Goal: Transaction & Acquisition: Purchase product/service

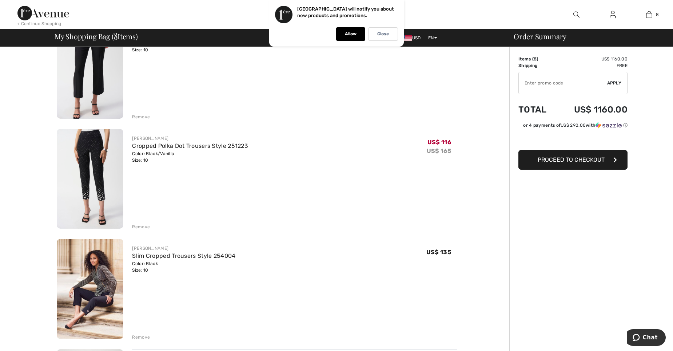
scroll to position [320, 0]
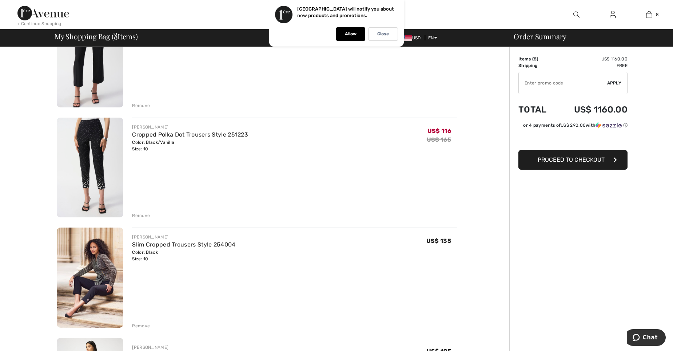
click at [140, 211] on div "Remove" at bounding box center [294, 215] width 325 height 8
click at [136, 216] on div "Remove" at bounding box center [141, 215] width 18 height 7
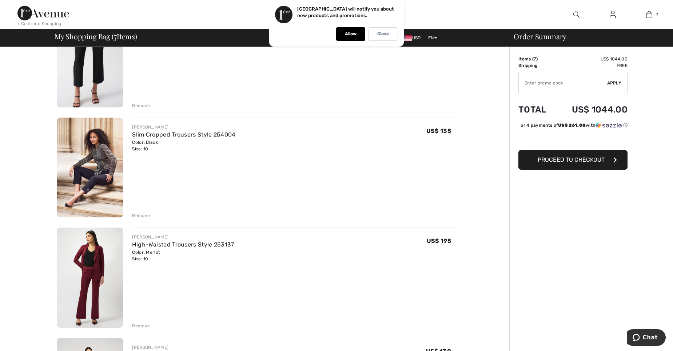
click at [144, 327] on div "Remove" at bounding box center [141, 325] width 18 height 7
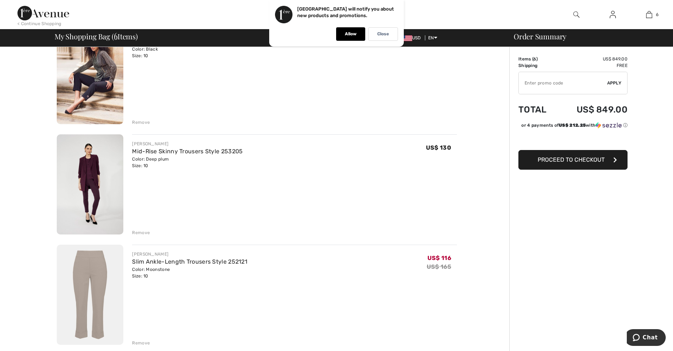
scroll to position [403, 0]
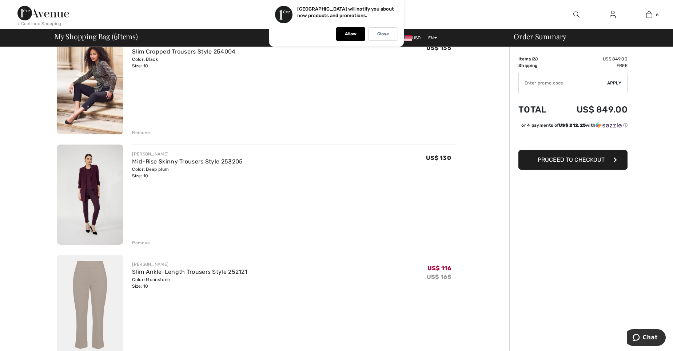
click at [102, 202] on img at bounding box center [90, 194] width 67 height 100
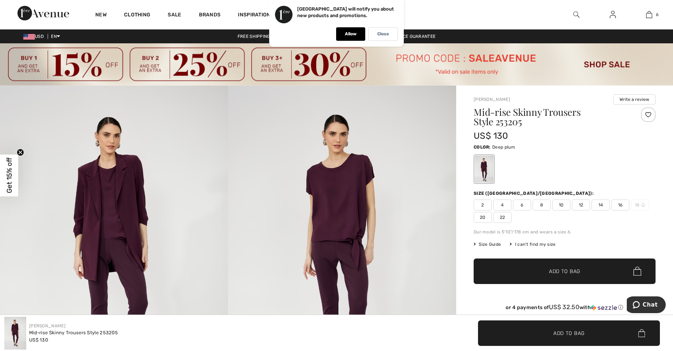
click at [337, 259] on img at bounding box center [342, 256] width 228 height 342
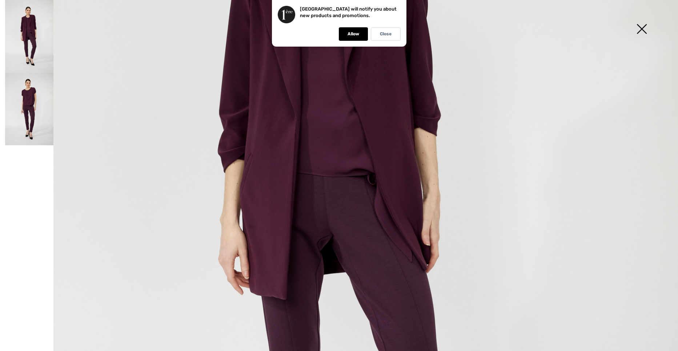
scroll to position [95, 0]
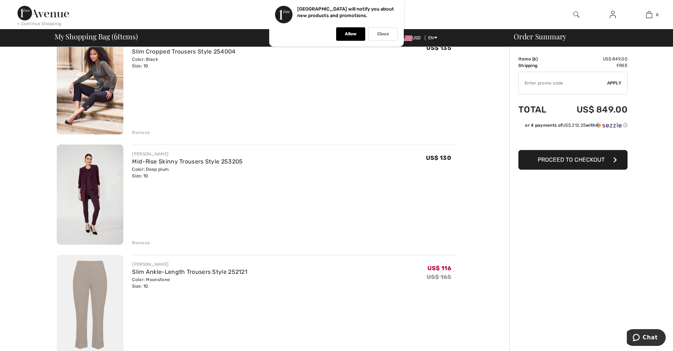
click at [138, 240] on div "Remove" at bounding box center [141, 242] width 18 height 7
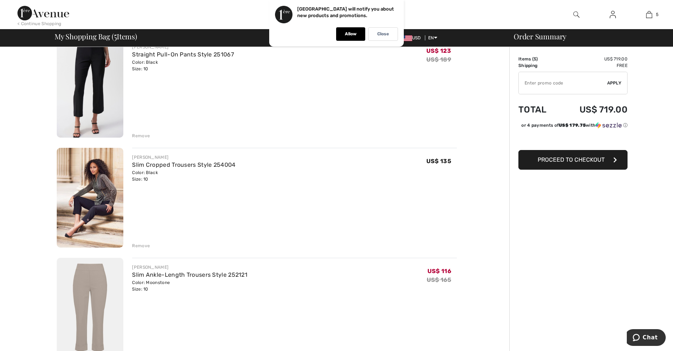
scroll to position [277, 0]
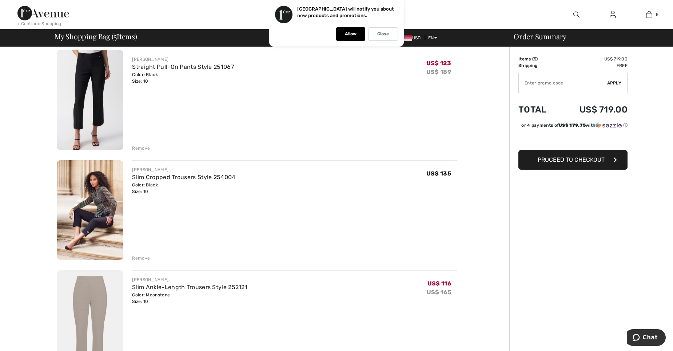
click at [84, 223] on img at bounding box center [90, 210] width 67 height 100
click at [145, 256] on div "Remove" at bounding box center [141, 258] width 18 height 7
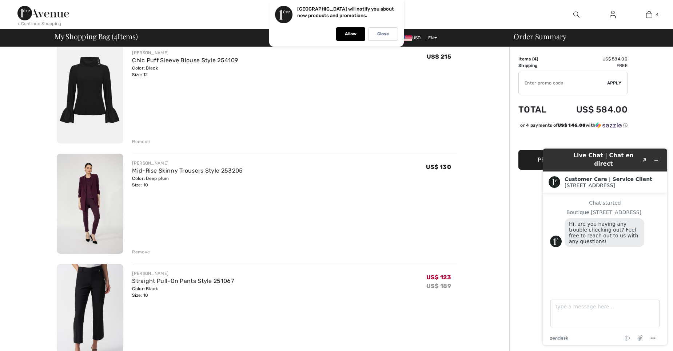
scroll to position [68, 0]
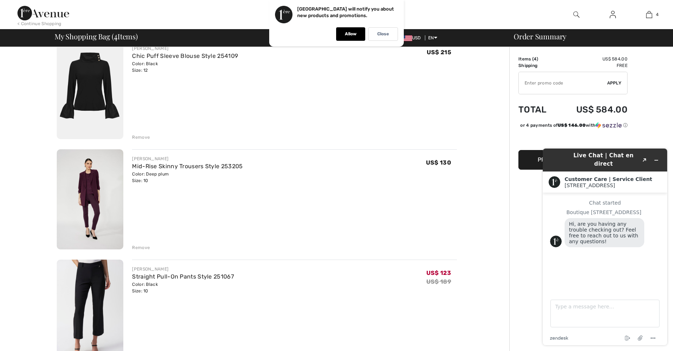
click at [141, 136] on div "Remove" at bounding box center [141, 137] width 18 height 7
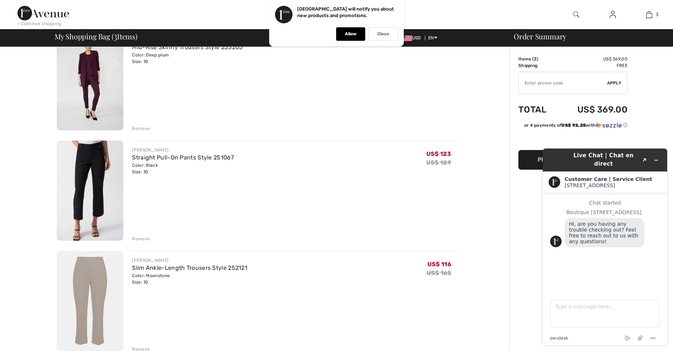
scroll to position [75, 0]
click at [97, 205] on img at bounding box center [90, 192] width 67 height 100
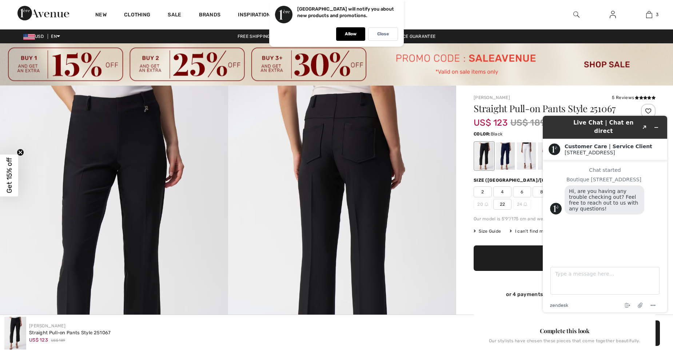
click at [479, 303] on div "or 4 payments of US$ 30.75 with ⓘ" at bounding box center [565, 294] width 182 height 27
click at [521, 177] on div "Size ([GEOGRAPHIC_DATA]/[GEOGRAPHIC_DATA]):" at bounding box center [565, 180] width 182 height 7
click at [655, 125] on icon "Minimize widget" at bounding box center [656, 127] width 5 height 5
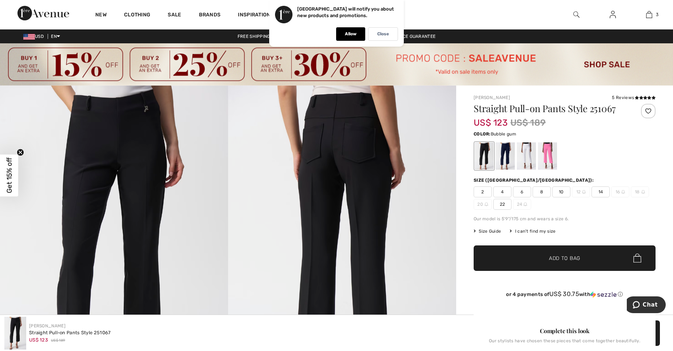
click at [546, 153] on div at bounding box center [547, 155] width 19 height 27
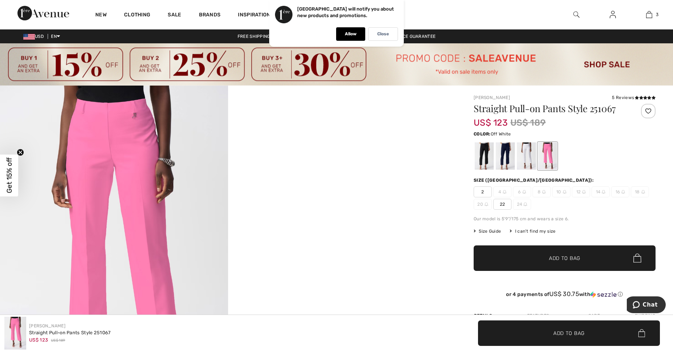
click at [528, 150] on div at bounding box center [526, 155] width 19 height 27
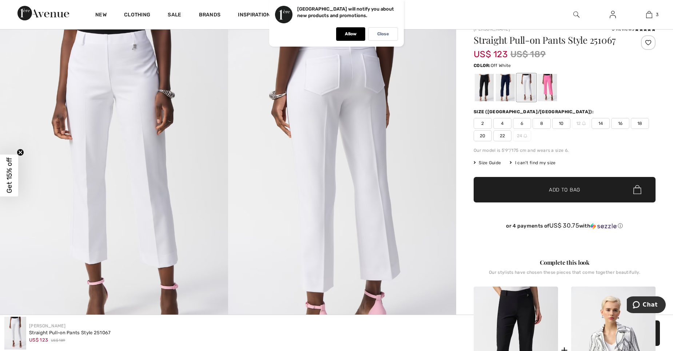
scroll to position [5, 0]
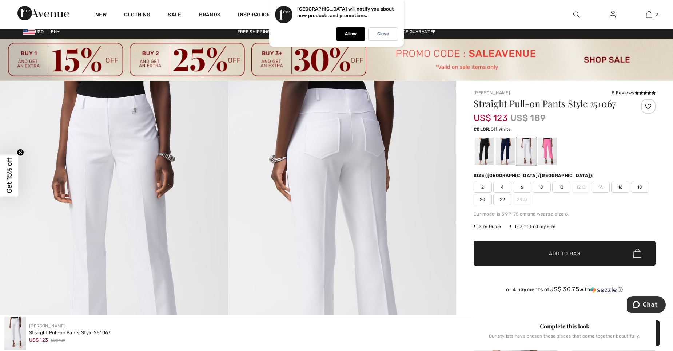
click at [525, 145] on div at bounding box center [526, 150] width 19 height 27
click at [505, 144] on div at bounding box center [505, 150] width 19 height 27
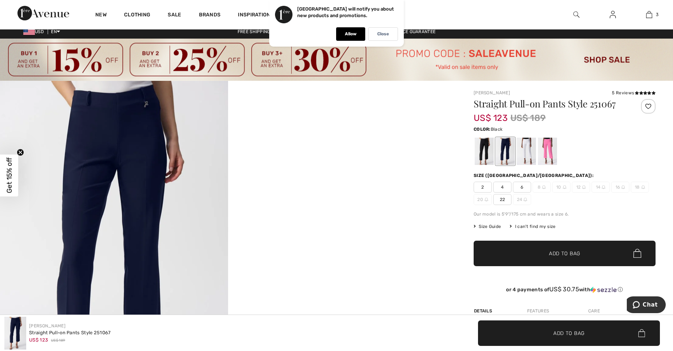
click at [487, 147] on div at bounding box center [484, 150] width 19 height 27
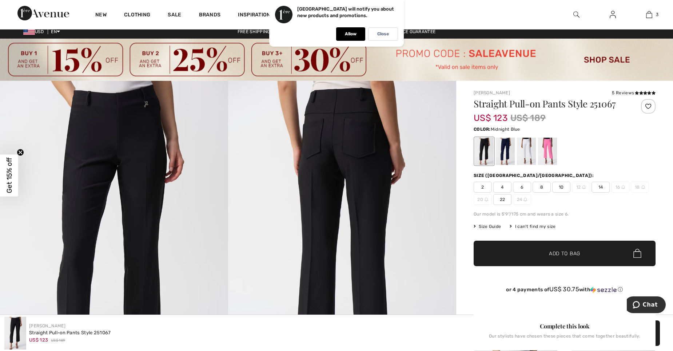
click at [503, 152] on div at bounding box center [505, 150] width 19 height 27
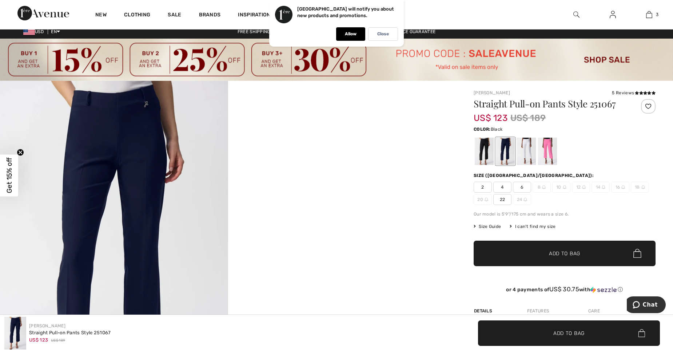
click at [482, 153] on div at bounding box center [484, 150] width 19 height 27
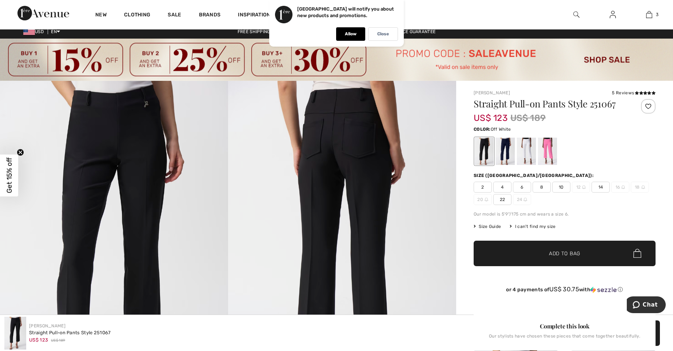
click at [523, 147] on div at bounding box center [526, 150] width 19 height 27
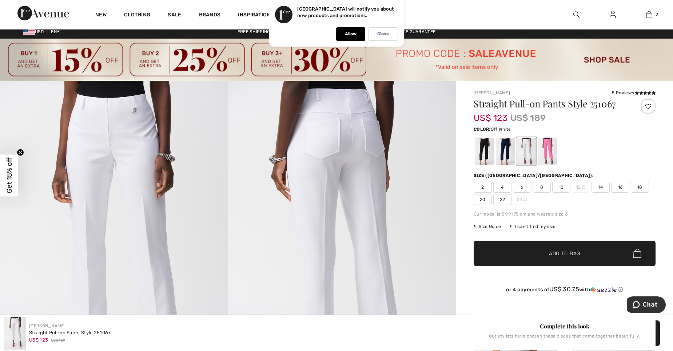
click at [557, 183] on span "10" at bounding box center [561, 186] width 18 height 11
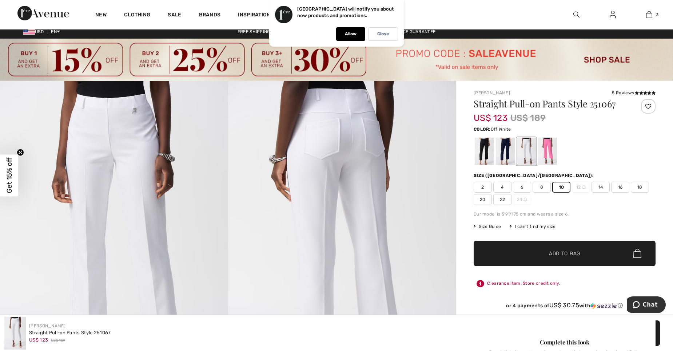
click at [565, 254] on span "Add to Bag" at bounding box center [564, 253] width 31 height 8
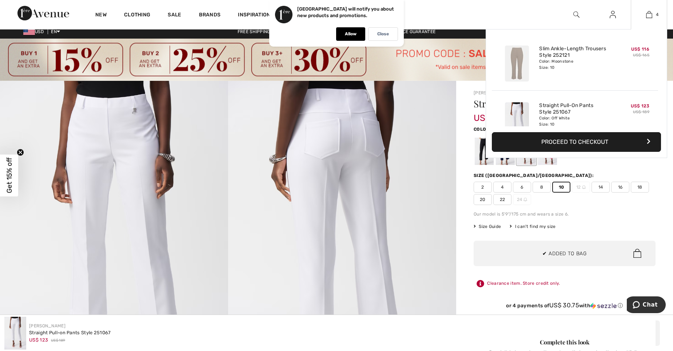
scroll to position [136, 0]
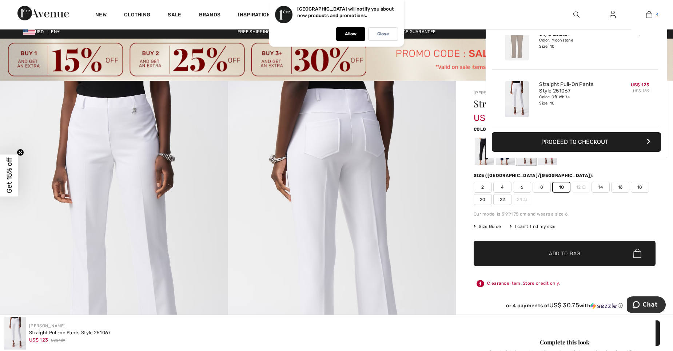
click at [649, 16] on img at bounding box center [649, 14] width 6 height 9
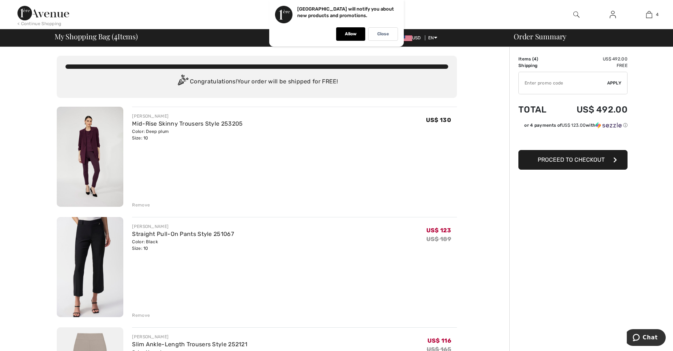
click at [136, 204] on div "Remove" at bounding box center [141, 204] width 18 height 7
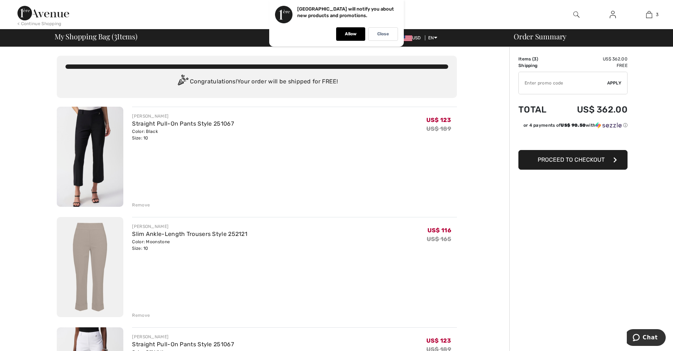
drag, startPoint x: 672, startPoint y: 36, endPoint x: 679, endPoint y: 80, distance: 44.2
click at [672, 80] on html "We value your privacy We use cookies to enhance your browsing experience, serve…" at bounding box center [336, 175] width 673 height 351
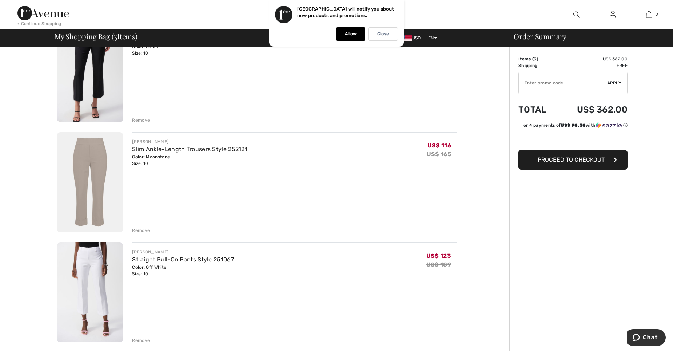
scroll to position [98, 0]
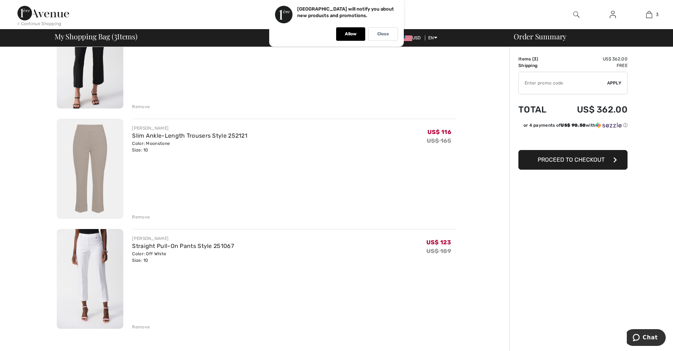
click at [103, 286] on img at bounding box center [90, 279] width 67 height 100
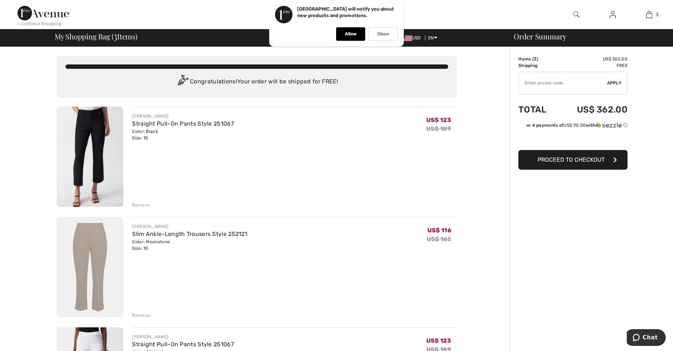
click at [533, 81] on input "TEXT" at bounding box center [563, 83] width 88 height 22
click at [544, 81] on input "TEXT" at bounding box center [563, 83] width 88 height 22
type input "SALEAVENUE"
click at [610, 81] on span "Apply" at bounding box center [614, 83] width 15 height 7
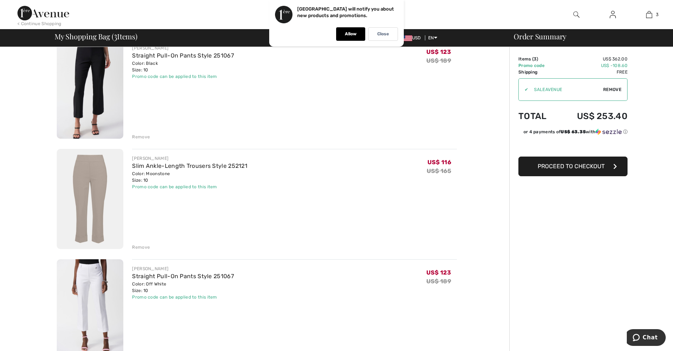
scroll to position [28, 0]
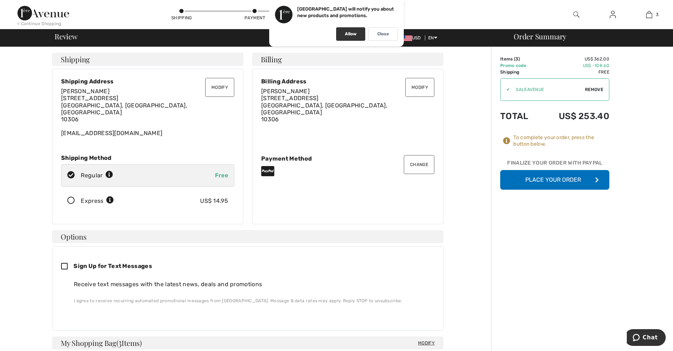
click at [342, 32] on div "Allow" at bounding box center [350, 33] width 29 height 13
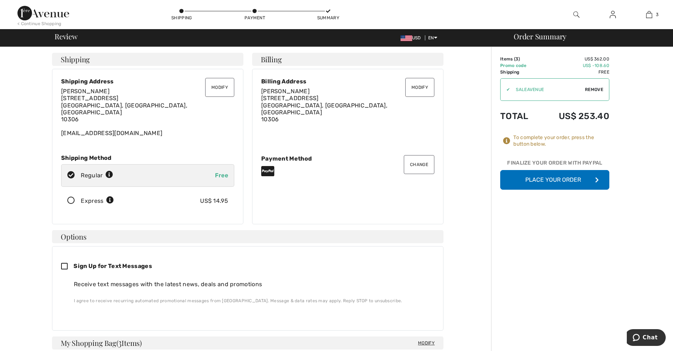
click at [554, 181] on button "Place Your Order" at bounding box center [554, 180] width 109 height 20
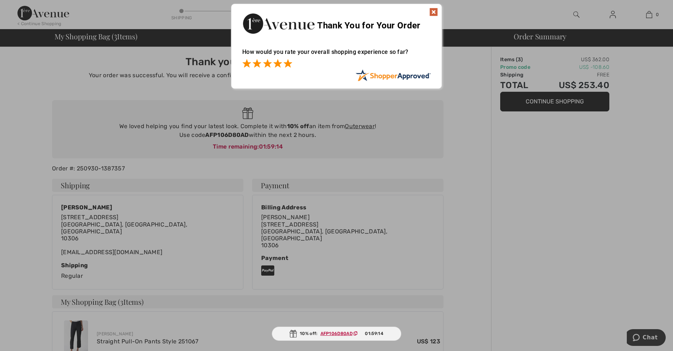
click at [289, 63] on span at bounding box center [287, 63] width 9 height 9
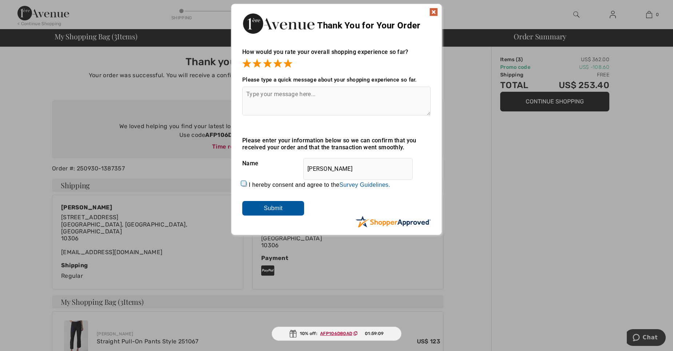
click at [242, 184] on input "I hereby consent and agree to the By submitting a review, you grant permission …" at bounding box center [244, 184] width 5 height 5
checkbox input "true"
click at [431, 7] on div "Thank You for Your Order" at bounding box center [336, 22] width 210 height 37
click at [431, 11] on img at bounding box center [433, 12] width 9 height 9
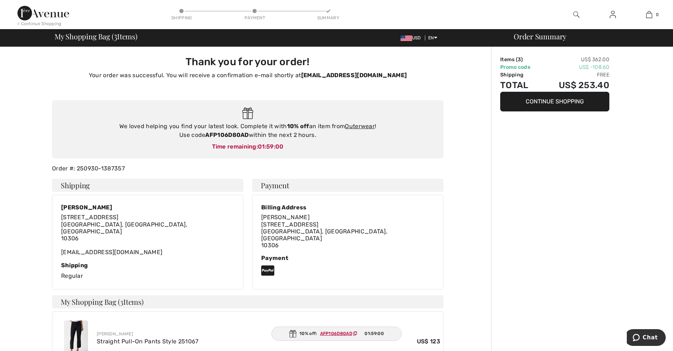
click at [551, 101] on button "Continue Shopping" at bounding box center [554, 102] width 109 height 20
